Goal: Information Seeking & Learning: Learn about a topic

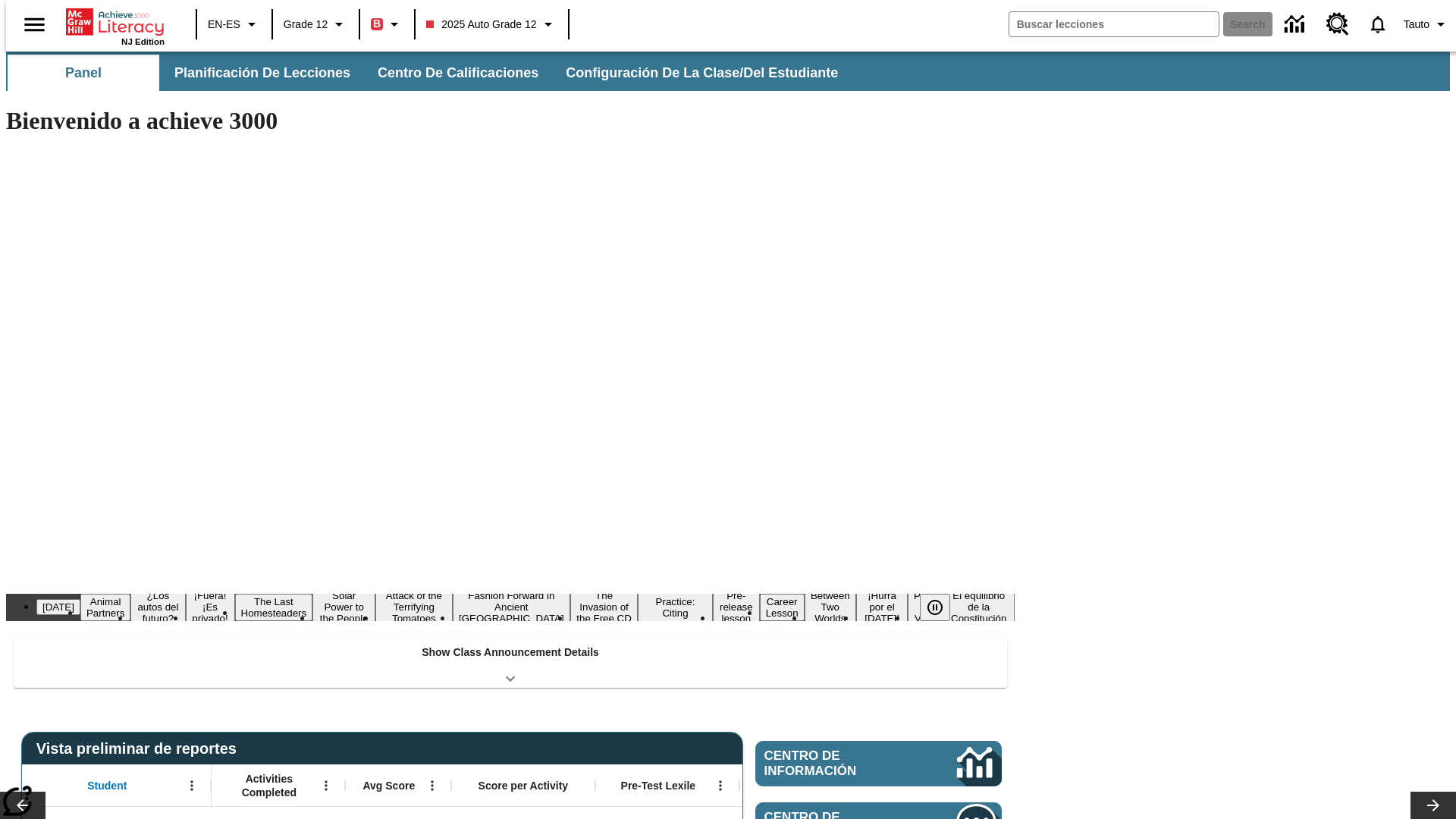
type input "-1"
click at [254, 73] on span "Planificación de lecciones" at bounding box center [263, 73] width 176 height 18
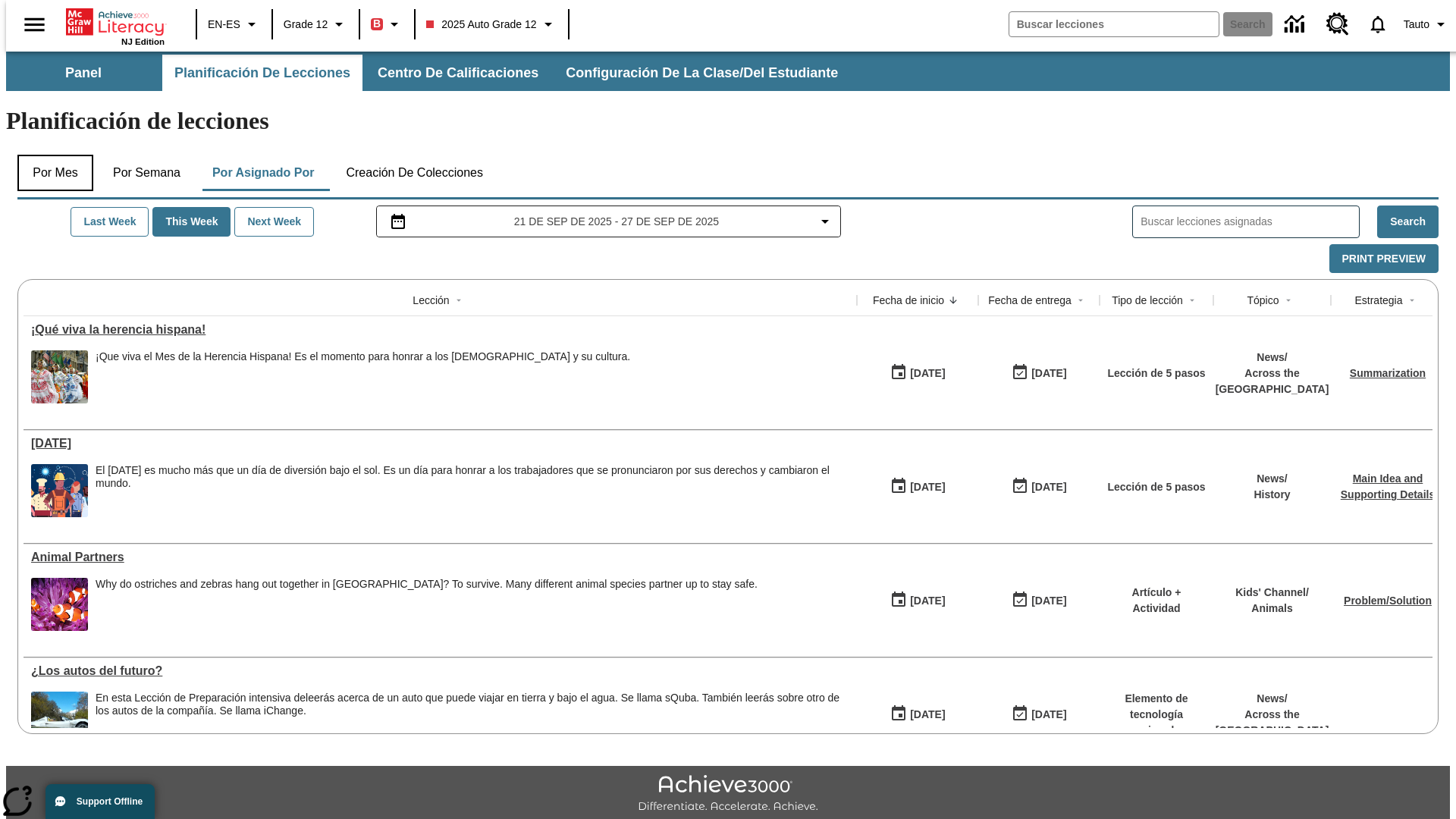
click at [49, 155] on button "Por mes" at bounding box center [55, 173] width 76 height 36
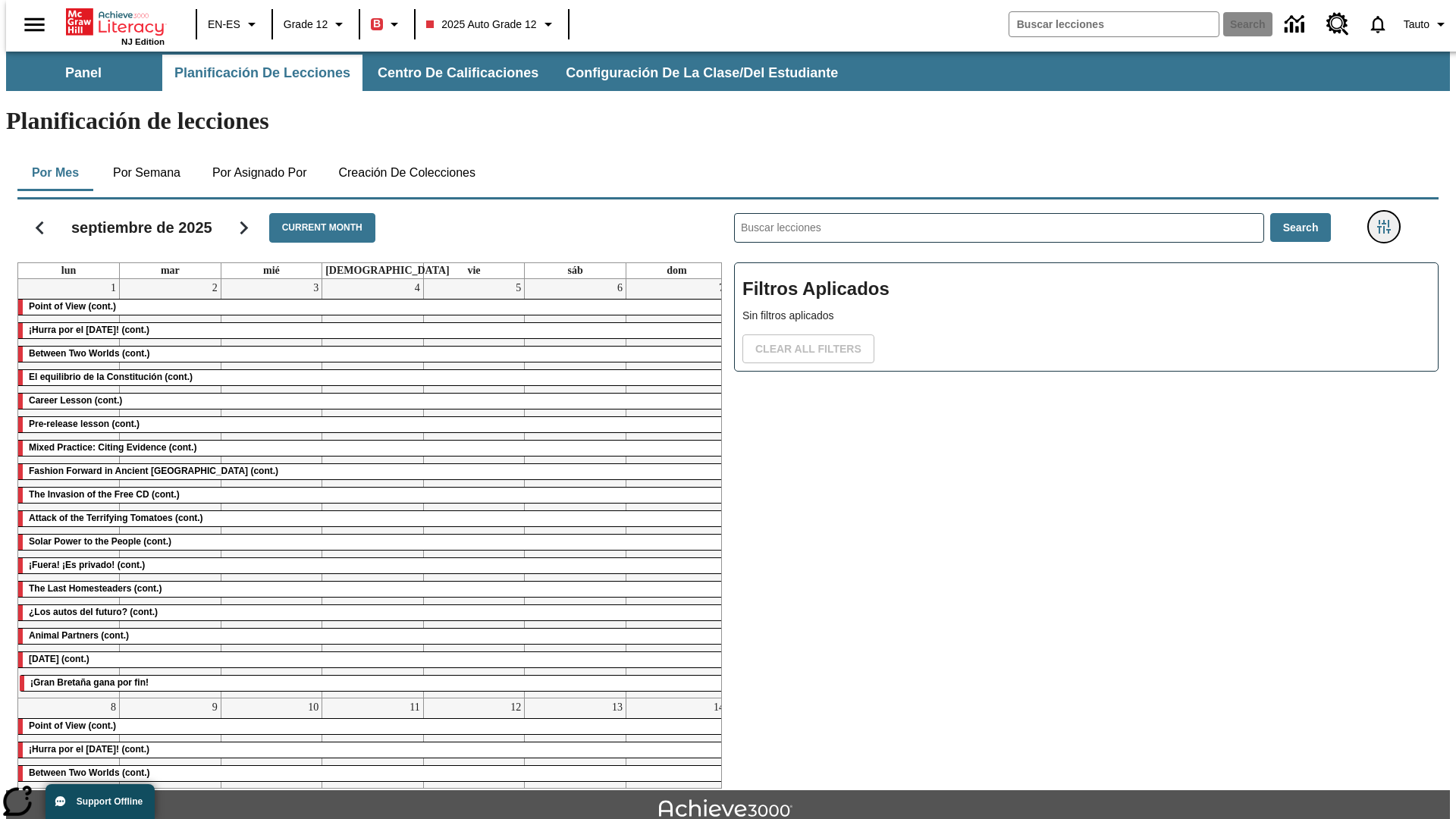
click at [1388, 220] on icon "Menú lateral de filtros" at bounding box center [1384, 227] width 13 height 13
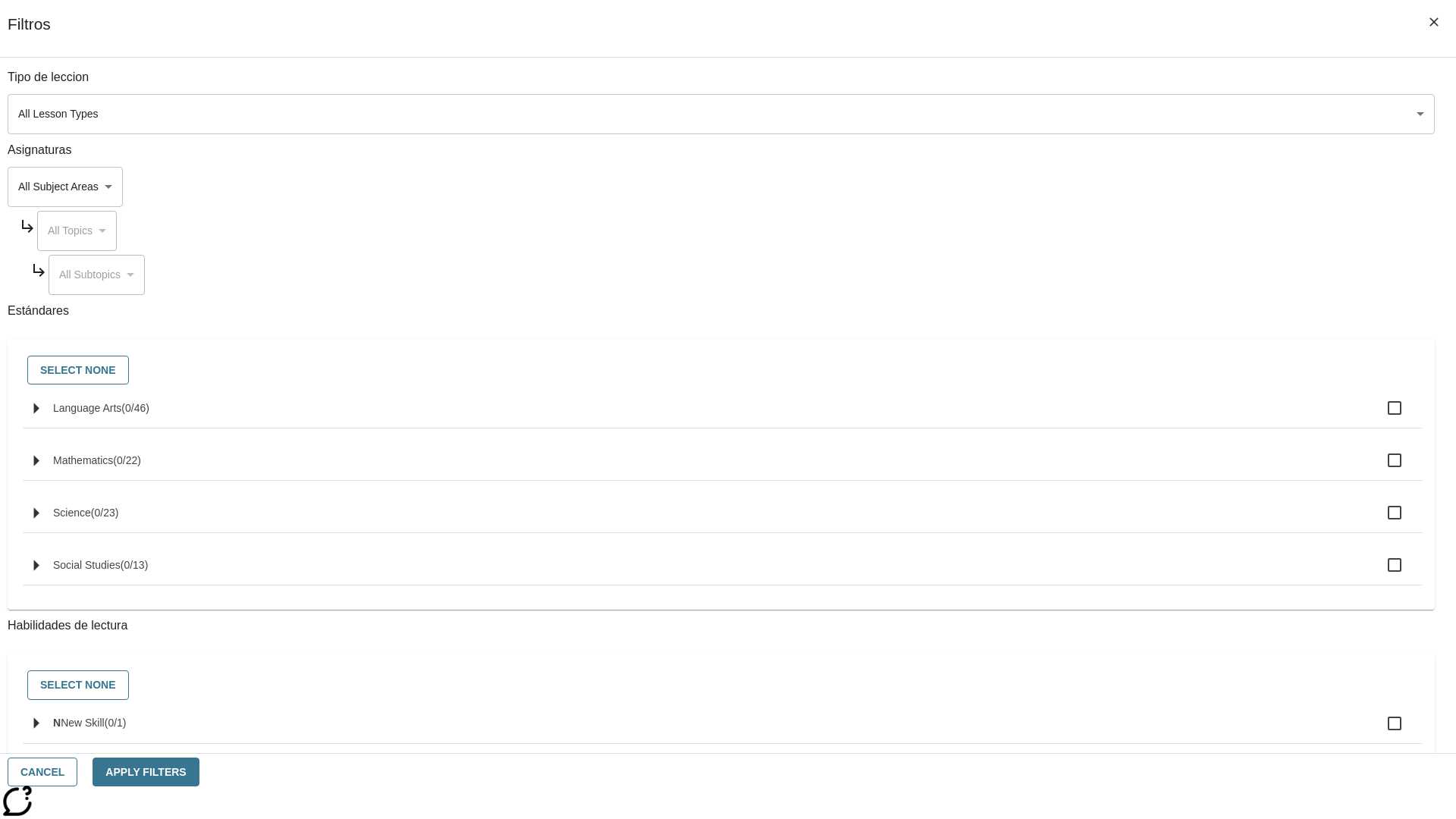
click at [1092, 187] on body "Saltar al contenido principal NJ Edition EN-ES Grade 12 B 2025 Auto Grade 12 Se…" at bounding box center [728, 470] width 1443 height 837
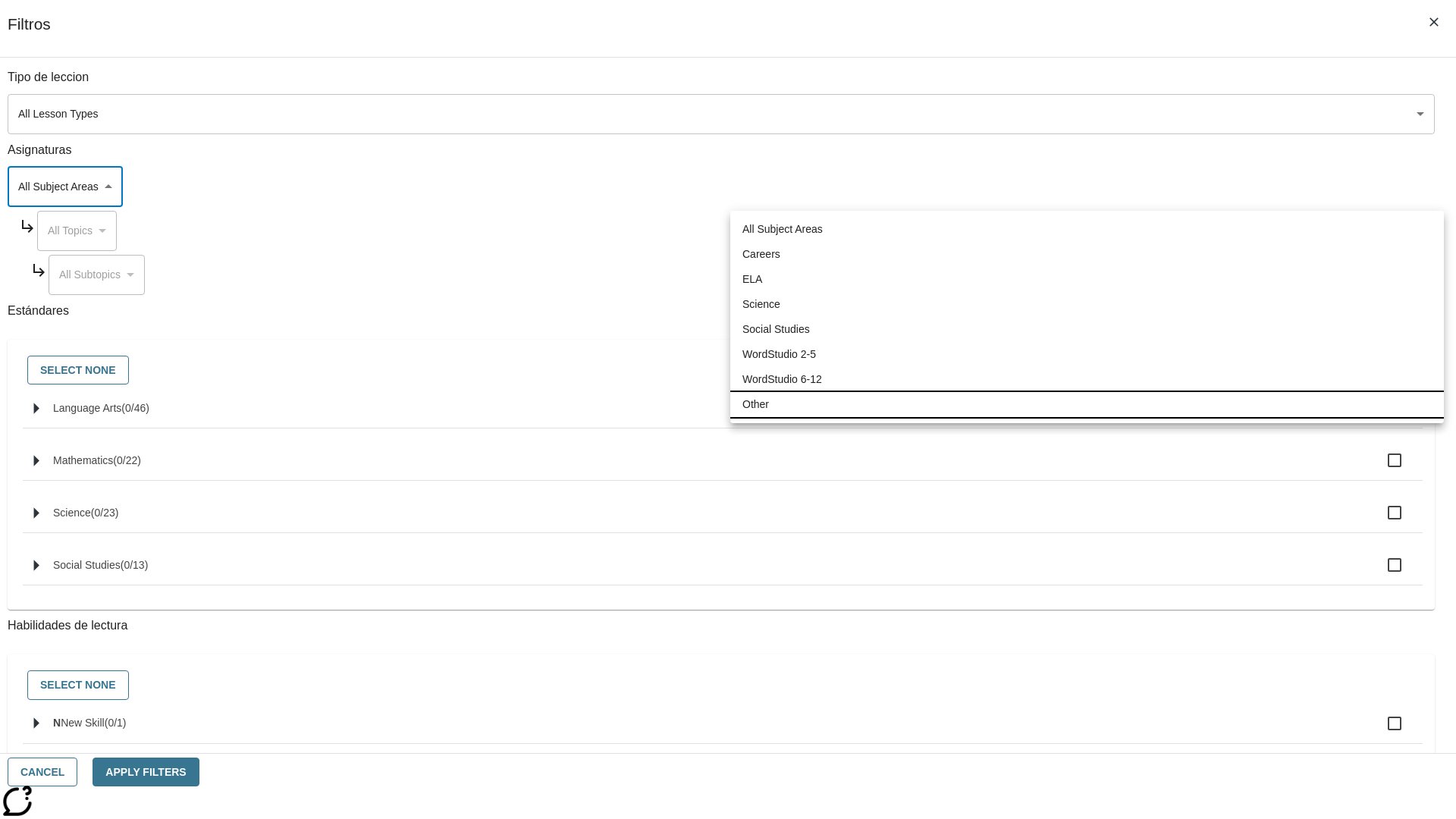
click at [1087, 404] on li "Other" at bounding box center [1087, 404] width 713 height 25
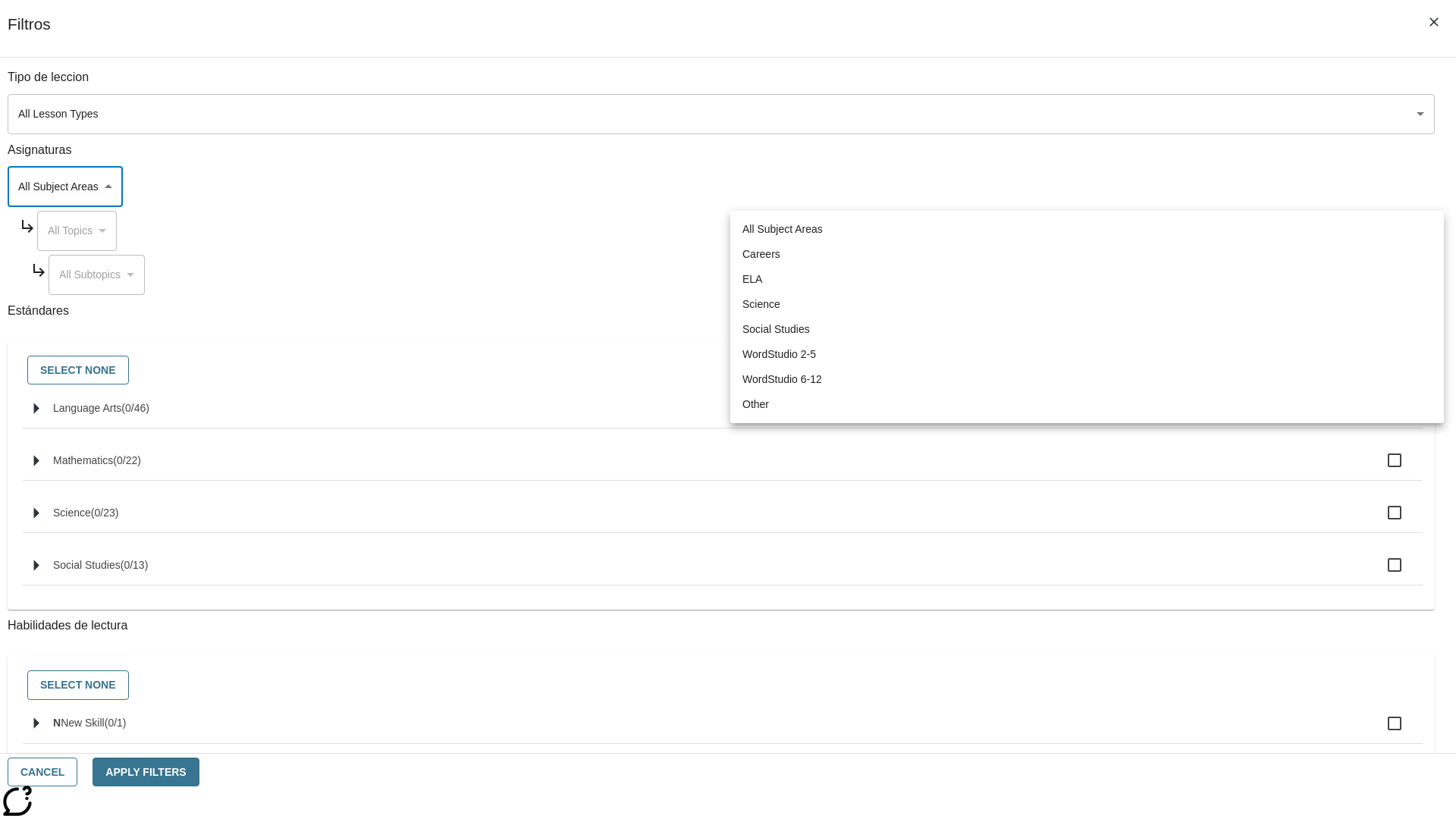
type input "0"
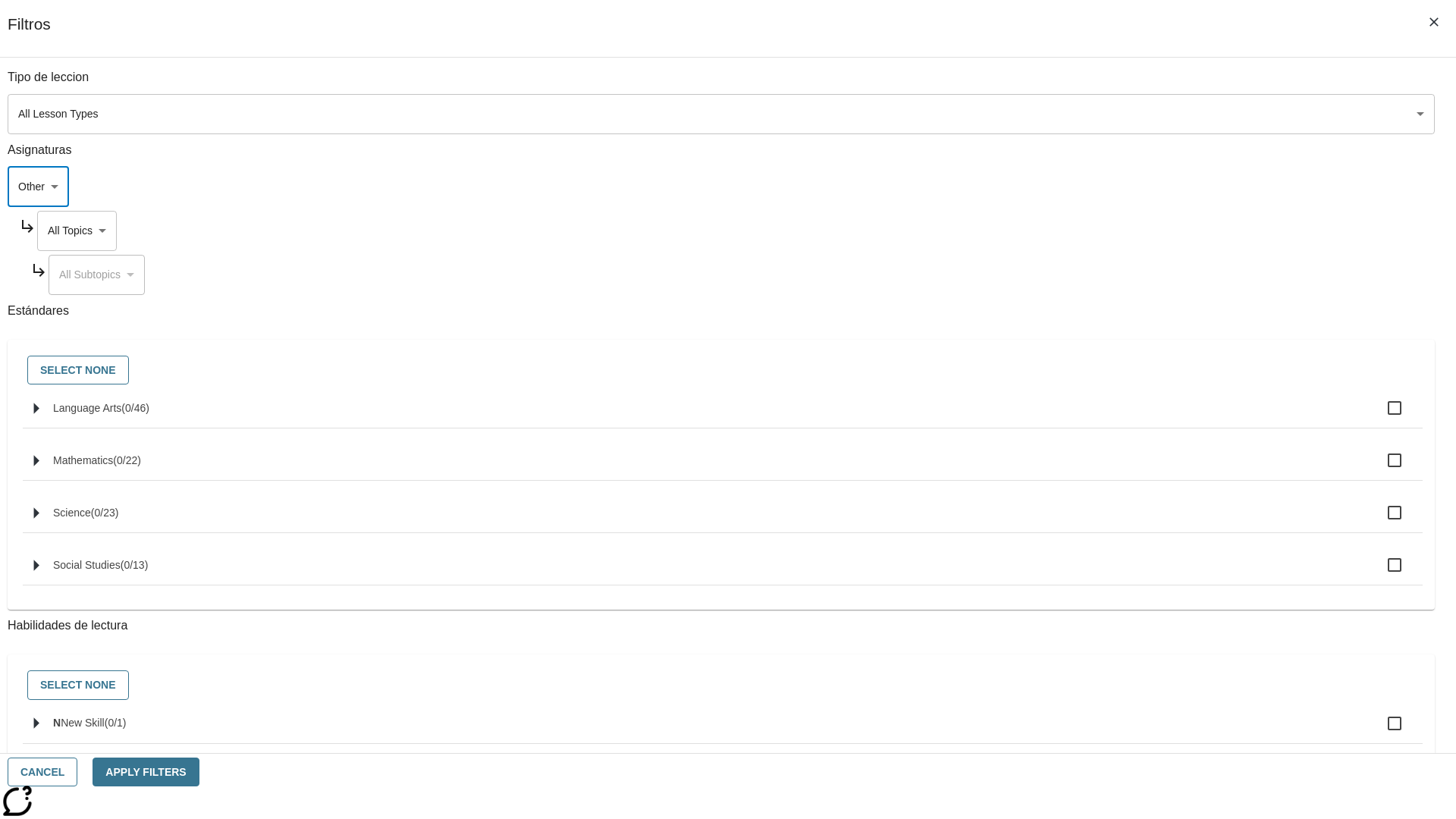
click at [1106, 230] on body "Saltar al contenido principal NJ Edition EN-ES Grade 12 B 2025 Auto Grade 12 Se…" at bounding box center [728, 470] width 1443 height 837
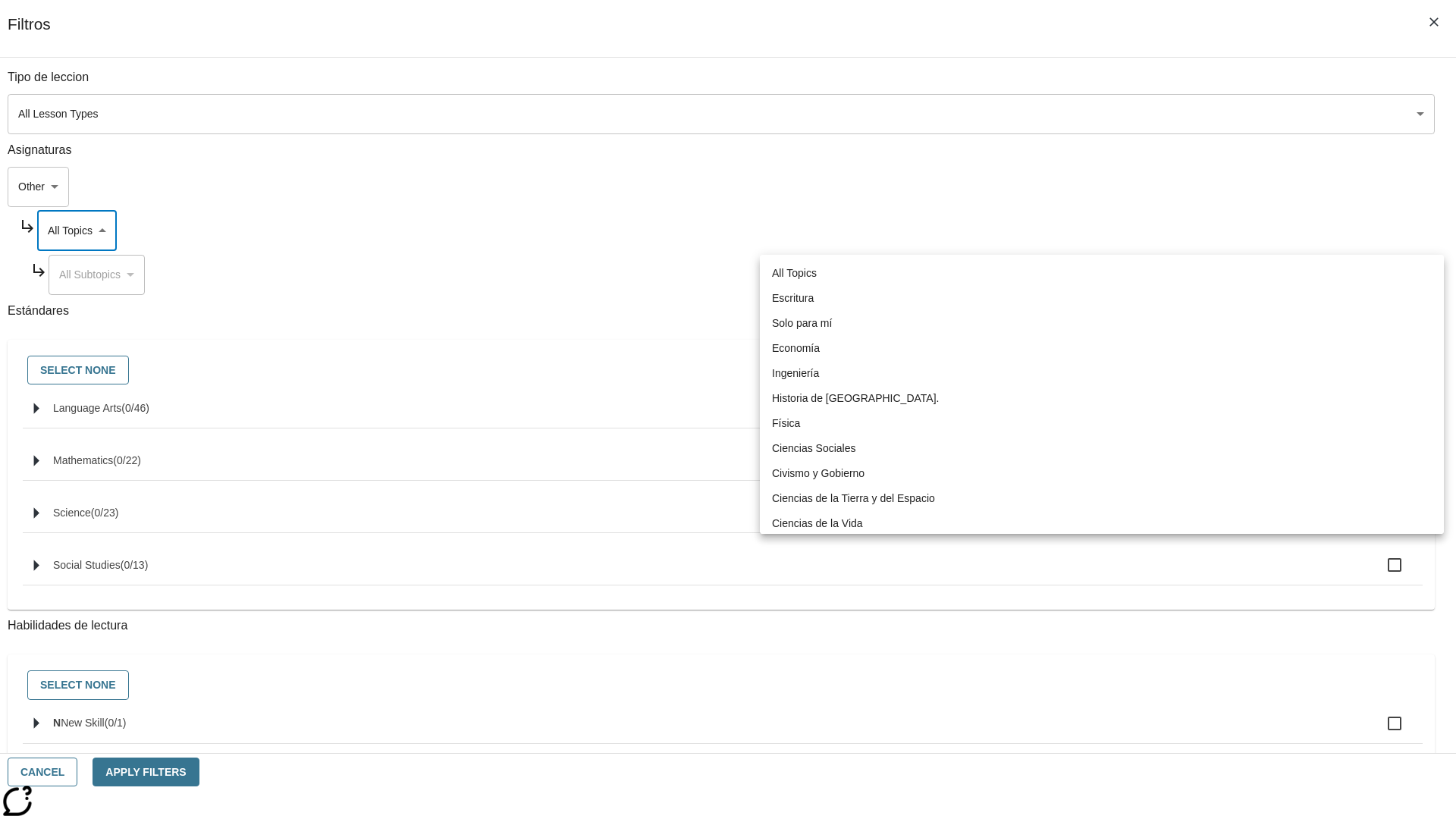
type input "222"
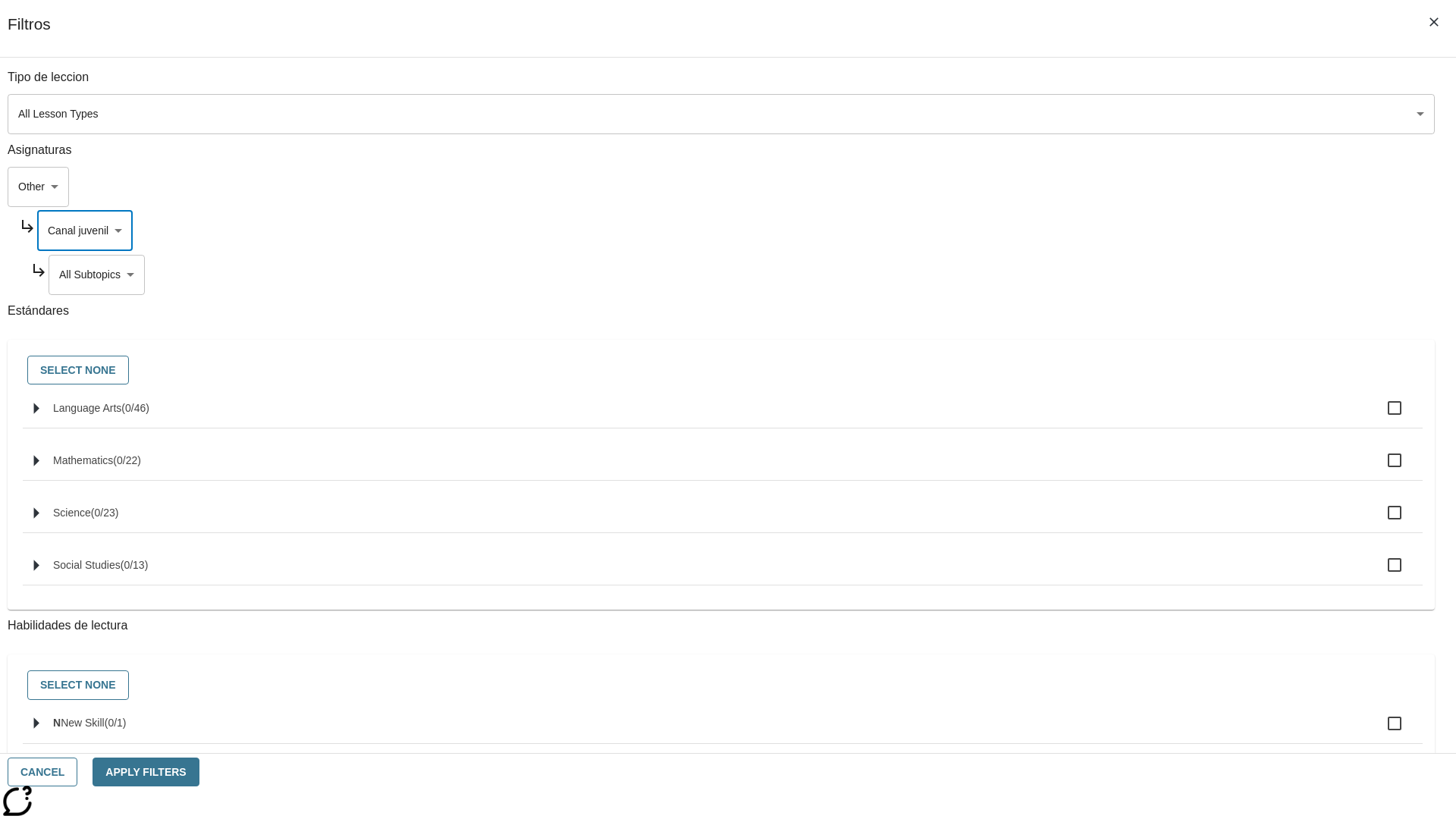
scroll to position [680, 0]
click at [1113, 275] on body "Saltar al contenido principal NJ Edition EN-ES Grade 12 B 2025 Auto Grade 12 Se…" at bounding box center [728, 470] width 1443 height 837
